Goal: Task Accomplishment & Management: Complete application form

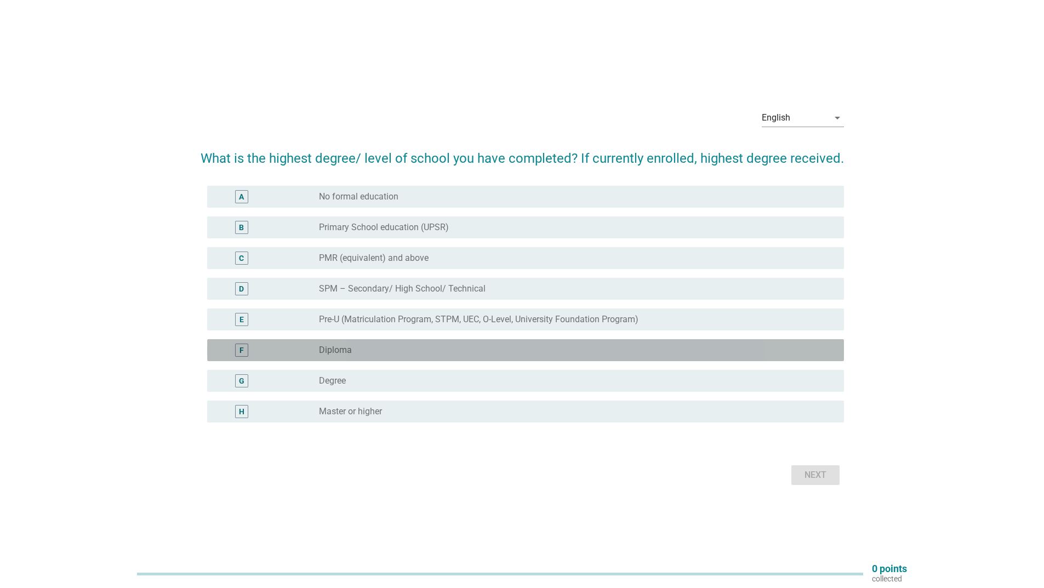
click at [388, 351] on div "radio_button_unchecked Diploma" at bounding box center [572, 350] width 507 height 11
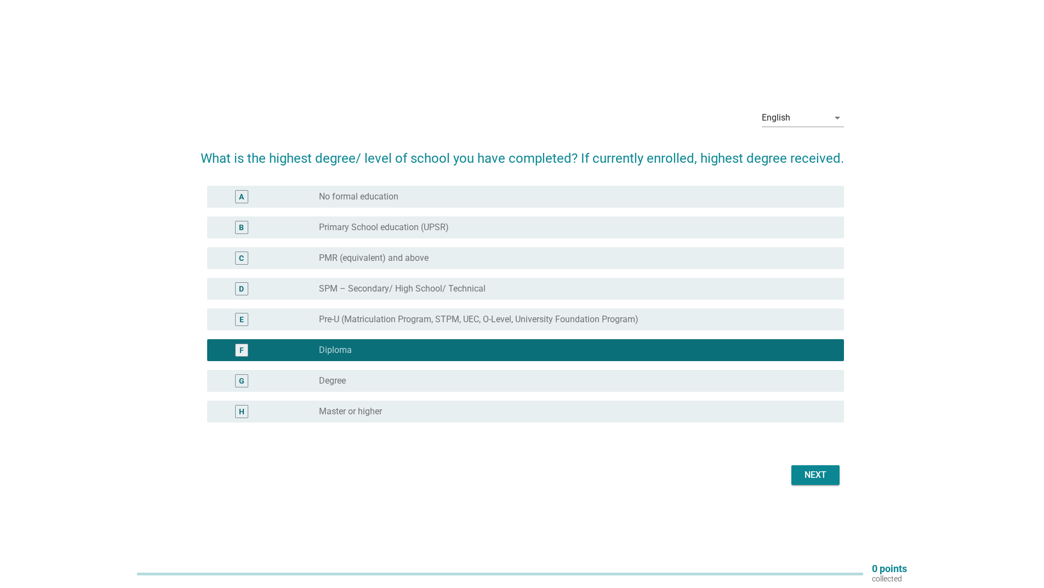
click at [802, 483] on button "Next" at bounding box center [815, 475] width 48 height 20
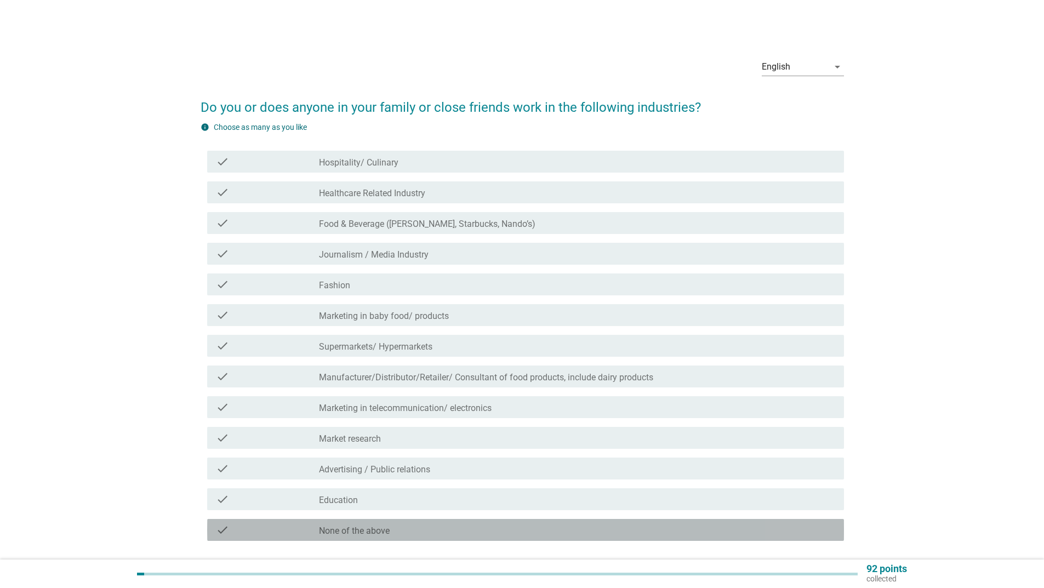
click at [396, 535] on div "check_box_outline_blank None of the above" at bounding box center [577, 529] width 516 height 13
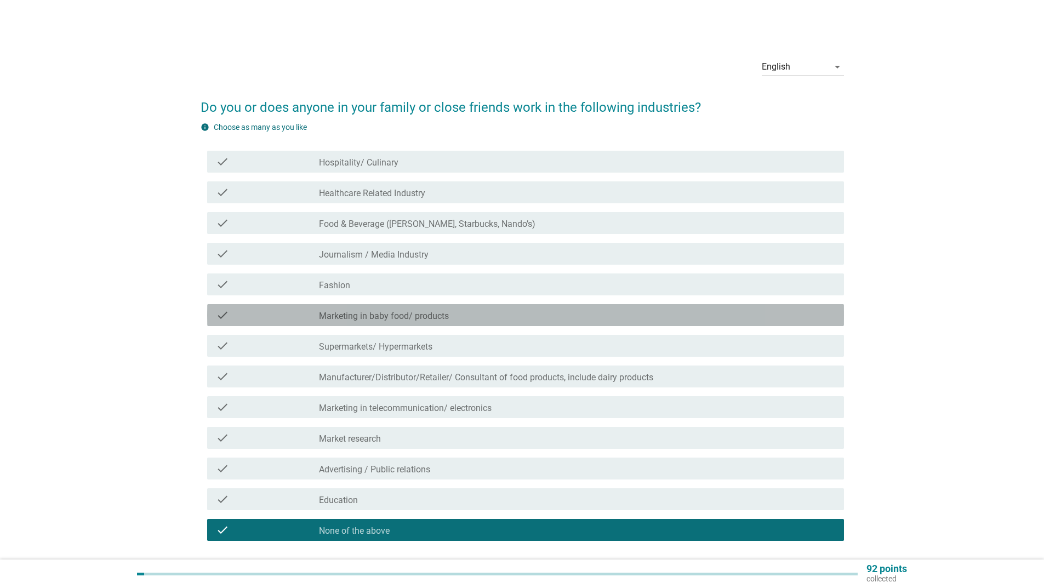
click at [394, 312] on label "Marketing in baby food/ products" at bounding box center [384, 316] width 130 height 11
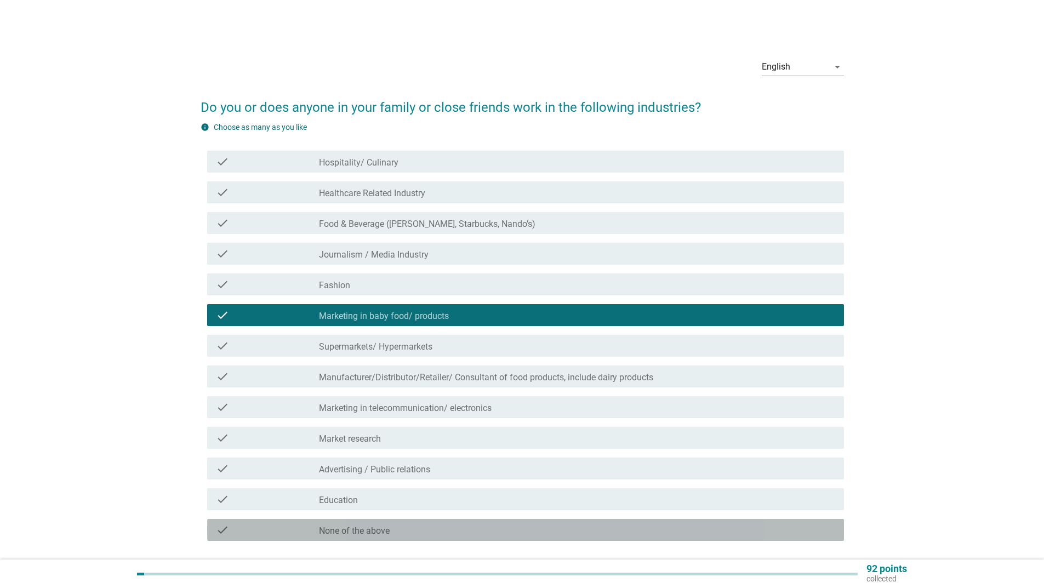
click at [388, 524] on div "check_box_outline_blank None of the above" at bounding box center [577, 529] width 516 height 13
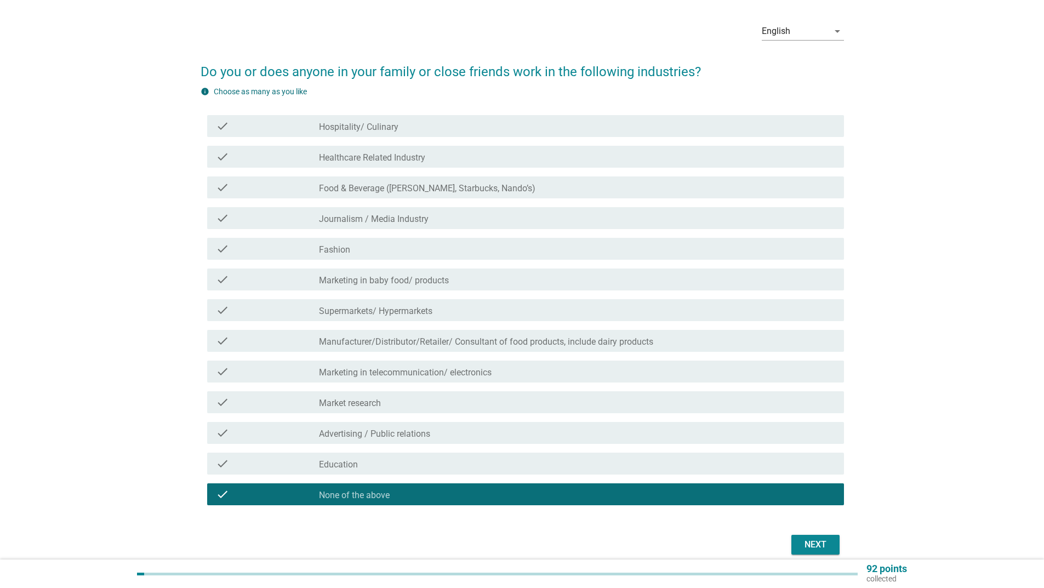
scroll to position [55, 0]
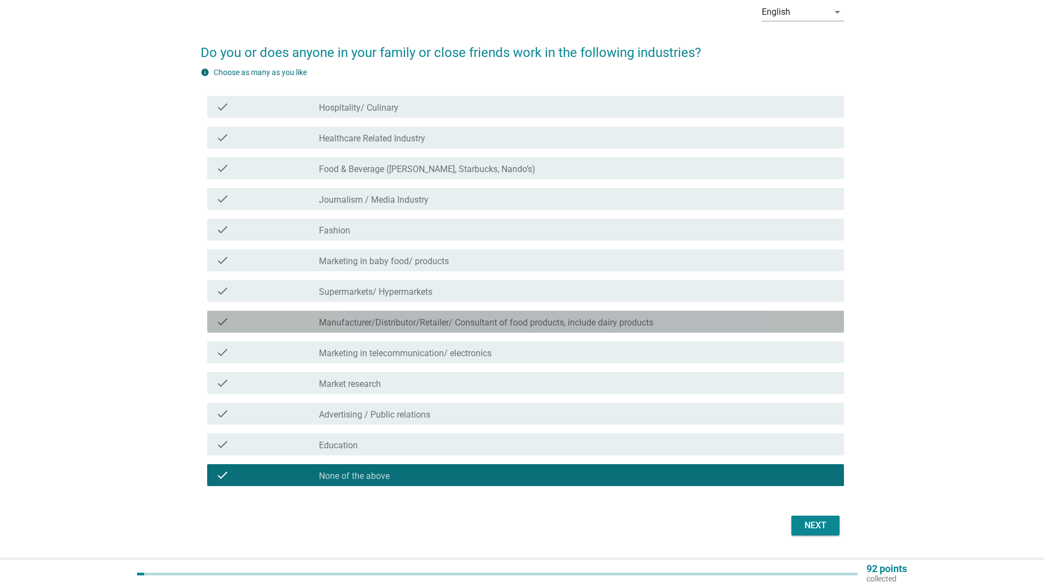
click at [549, 322] on label "Manufacturer/Distributor/Retailer/ Consultant of food products, include dairy p…" at bounding box center [486, 322] width 334 height 11
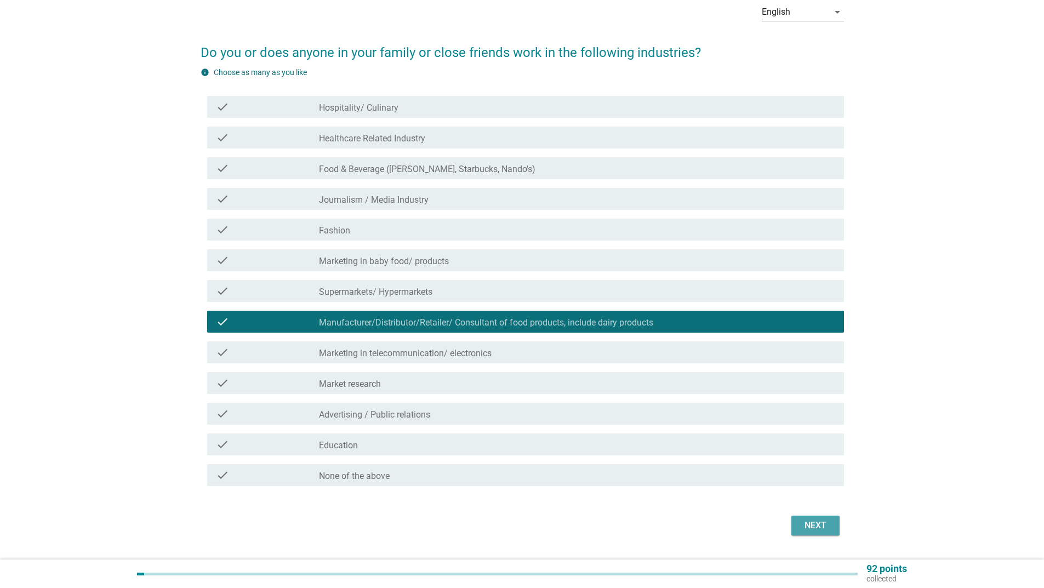
click at [821, 534] on button "Next" at bounding box center [815, 525] width 48 height 20
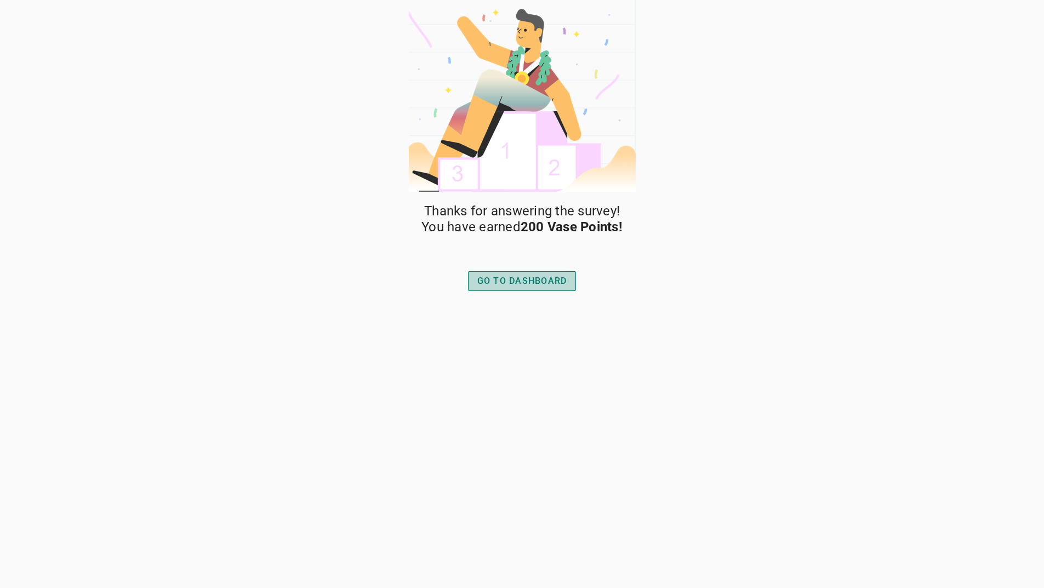
click at [540, 284] on div "GO TO DASHBOARD" at bounding box center [522, 280] width 90 height 13
